Goal: Transaction & Acquisition: Purchase product/service

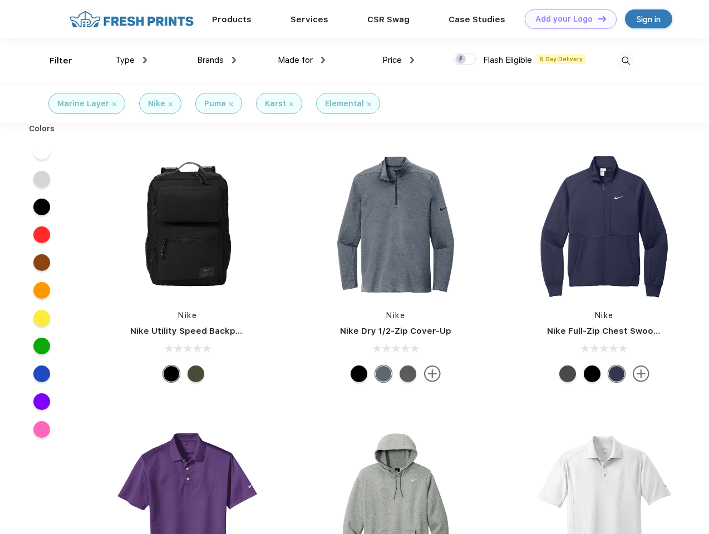
scroll to position [1, 0]
click at [566, 19] on link "Add your Logo Design Tool" at bounding box center [571, 18] width 92 height 19
click at [0, 0] on div "Design Tool" at bounding box center [0, 0] width 0 height 0
click at [597, 18] on link "Add your Logo Design Tool" at bounding box center [571, 18] width 92 height 19
click at [53, 61] on div "Filter" at bounding box center [61, 61] width 23 height 13
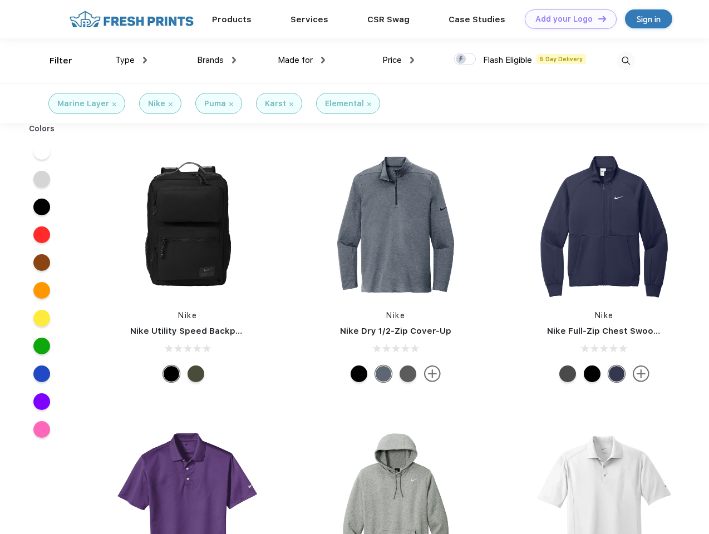
click at [131, 60] on span "Type" at bounding box center [124, 60] width 19 height 10
click at [216, 60] on span "Brands" at bounding box center [210, 60] width 27 height 10
click at [302, 60] on span "Made for" at bounding box center [295, 60] width 35 height 10
click at [398, 60] on span "Price" at bounding box center [391, 60] width 19 height 10
click at [465, 60] on div at bounding box center [465, 59] width 22 height 12
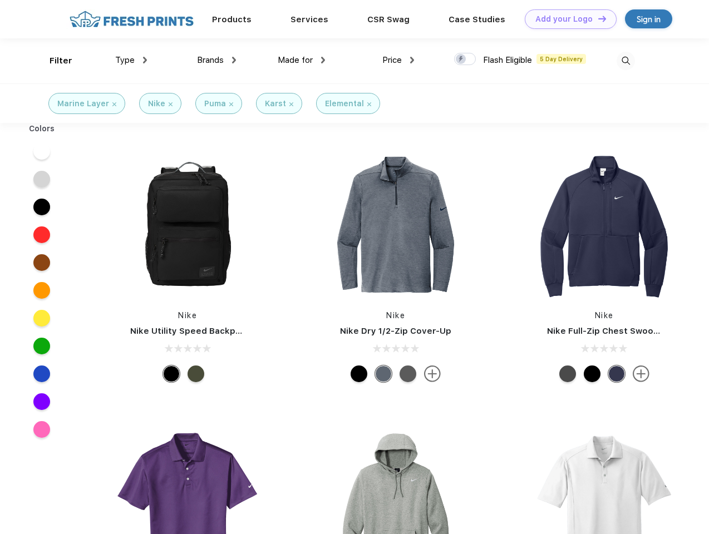
click at [461, 60] on input "checkbox" at bounding box center [457, 55] width 7 height 7
click at [625, 61] on img at bounding box center [626, 61] width 18 height 18
